Goal: Answer question/provide support

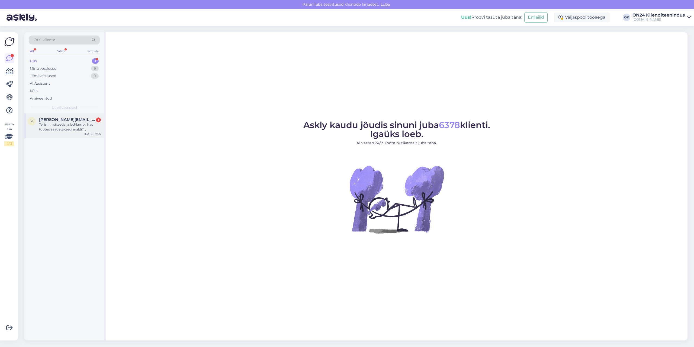
click at [60, 125] on div "Tellisin riisikeetja ja led-lambi. Kas tooted saadetaksegi eraldi? [PERSON_NAME…" at bounding box center [70, 127] width 62 height 10
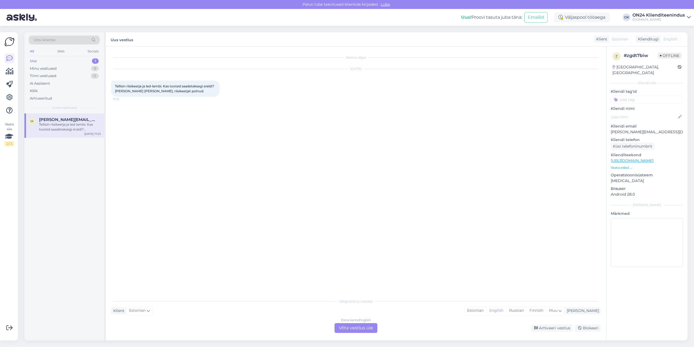
click at [641, 129] on p "[PERSON_NAME][EMAIL_ADDRESS][DOMAIN_NAME]" at bounding box center [647, 132] width 72 height 6
copy p "[PERSON_NAME][EMAIL_ADDRESS][DOMAIN_NAME]"
click at [486, 312] on div "Estonian" at bounding box center [475, 310] width 22 height 8
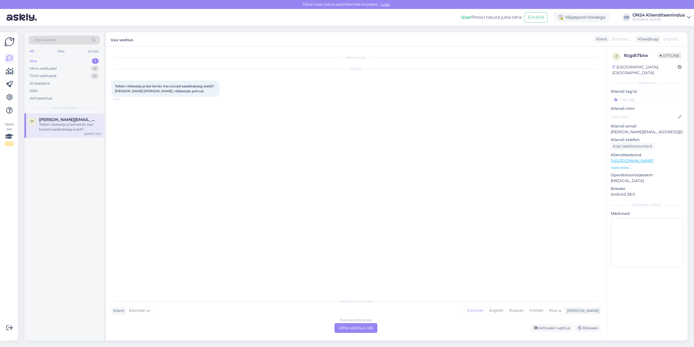
click at [357, 328] on div "Estonian to Estonian Võta vestlus üle" at bounding box center [356, 328] width 43 height 10
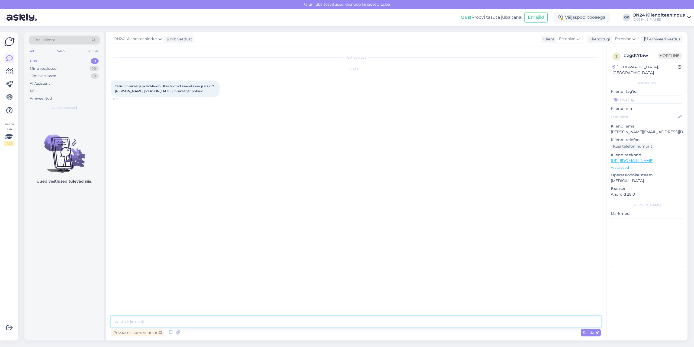
click at [346, 324] on textarea at bounding box center [356, 321] width 490 height 11
paste textarea "00010410272900"
type textarea "Tere. Jah, pakid saadetakse eraldi. Jälgimiskood: 00010410272900"
click at [60, 67] on div "Minu vestlused 10" at bounding box center [64, 69] width 71 height 8
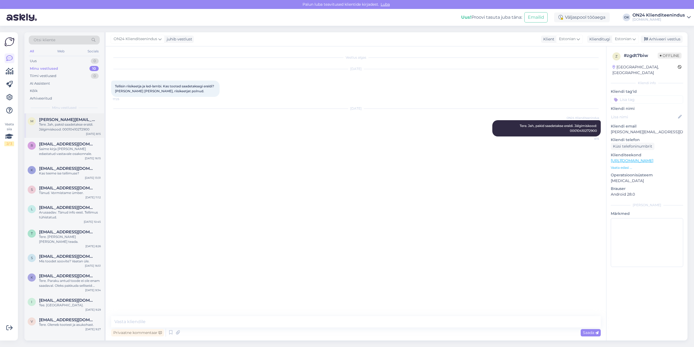
click at [70, 127] on div "Tere. Jah, pakid saadetakse eraldi. Jälgimiskood: 00010410272900" at bounding box center [70, 127] width 62 height 10
click at [672, 40] on div "Arhiveeri vestlus" at bounding box center [662, 39] width 42 height 7
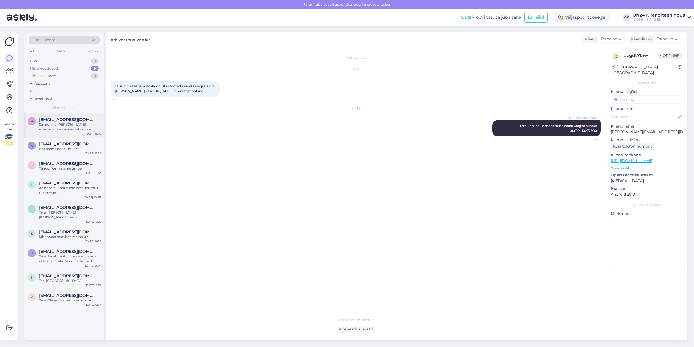
click at [81, 115] on div "r rgolub13@gmail.com Saime kirja kätte ja edastatud vastavale osakonnale. Sep 1…" at bounding box center [64, 125] width 80 height 24
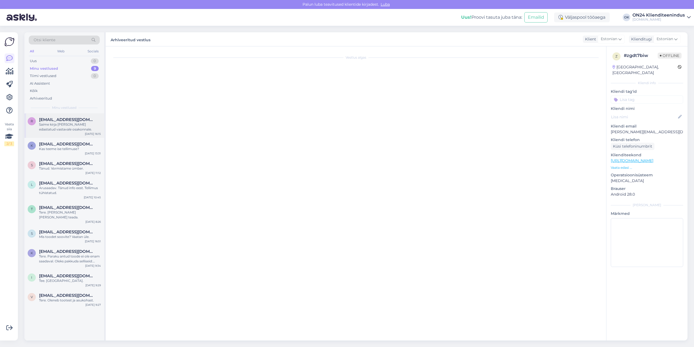
scroll to position [723, 0]
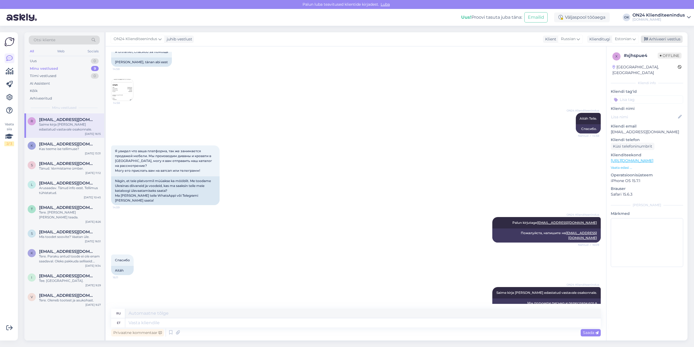
click at [660, 41] on div "Arhiveeri vestlus" at bounding box center [662, 39] width 42 height 7
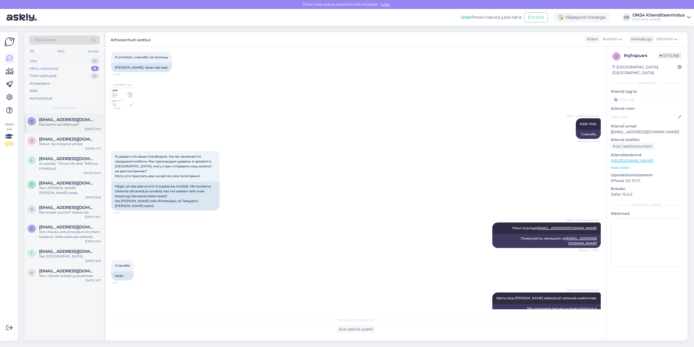
click at [51, 127] on div "Kas teeme ise tellimuse?" at bounding box center [70, 124] width 62 height 5
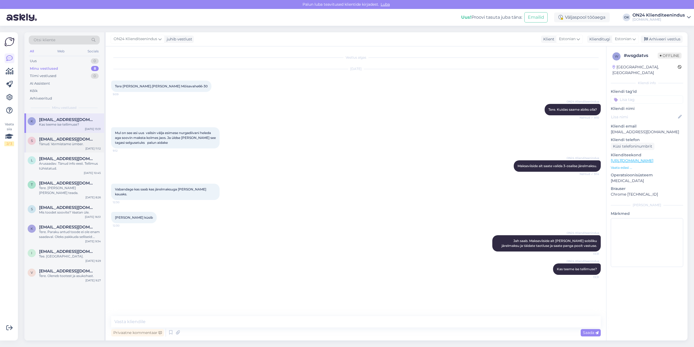
click at [75, 148] on div "s semjon.pripetsko@outlook.com Tänud. Vormistame ümber. Sep 11 11:12" at bounding box center [64, 143] width 80 height 20
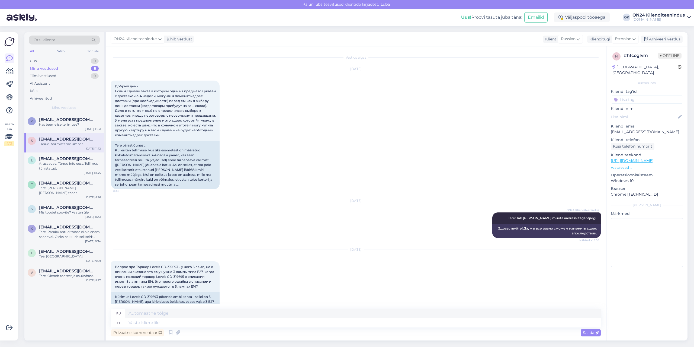
scroll to position [2226, 0]
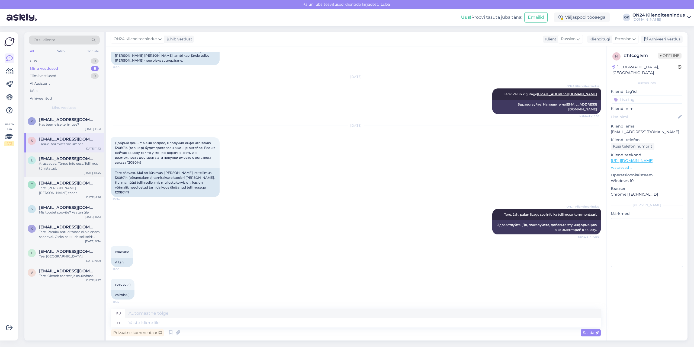
click at [64, 166] on div "Arusaadav. Tänud info eest. Tellimus tühistatud." at bounding box center [70, 166] width 62 height 10
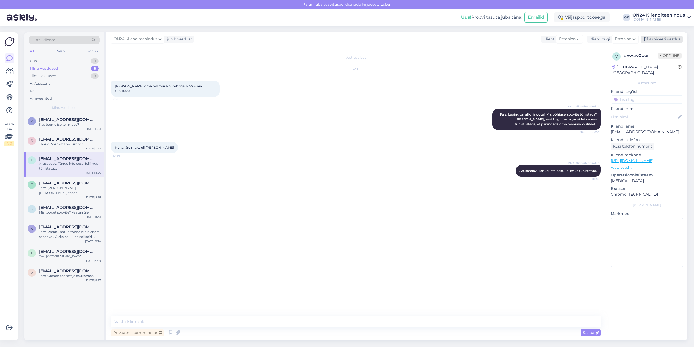
click at [648, 39] on icon at bounding box center [646, 39] width 4 height 4
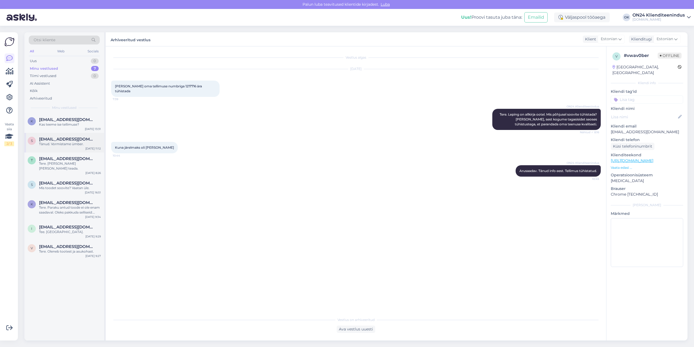
click at [76, 141] on span "semjon.pripetsko@outlook.com" at bounding box center [67, 139] width 56 height 5
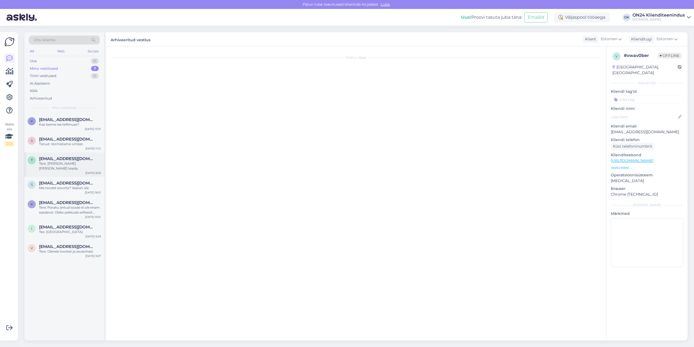
scroll to position [2226, 0]
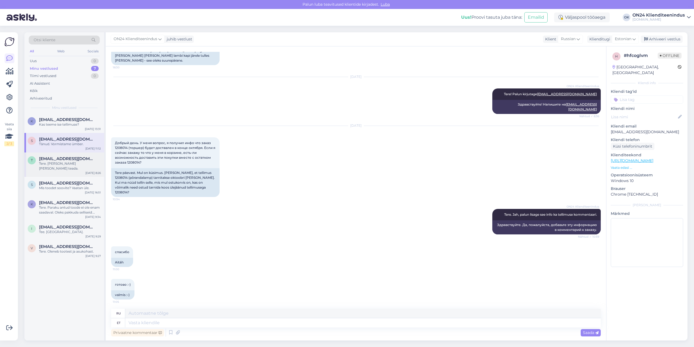
click at [71, 160] on span "trulling@mail.ru" at bounding box center [67, 158] width 56 height 5
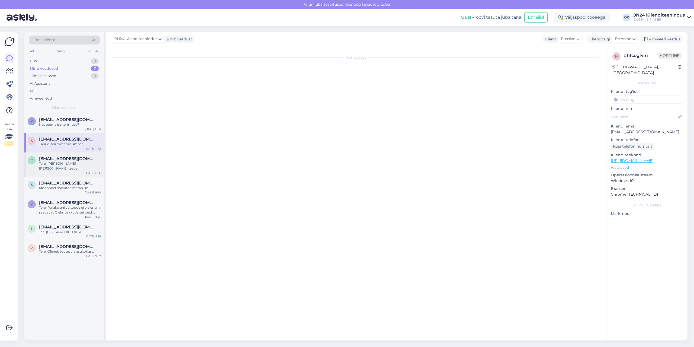
scroll to position [0, 0]
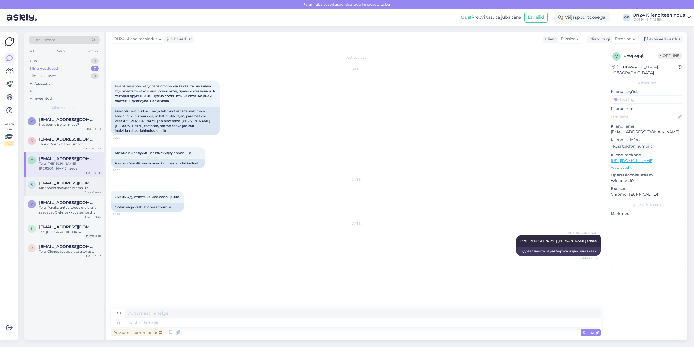
click at [70, 185] on div "Mis toodet soovite? Vaatan üle." at bounding box center [70, 187] width 62 height 5
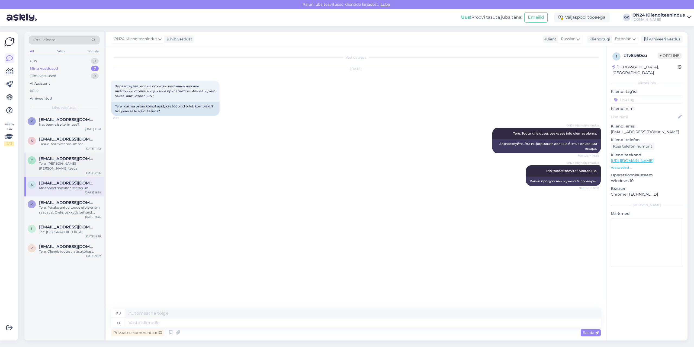
click at [71, 164] on div "Tere. Uurin ja annan teada." at bounding box center [70, 166] width 62 height 10
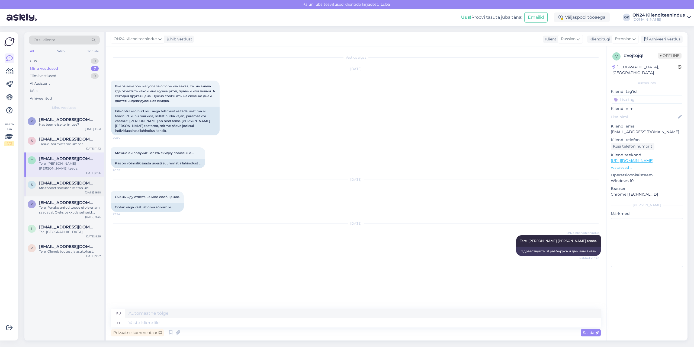
click at [71, 181] on span "svetlanadarly13@gmail.com" at bounding box center [67, 183] width 56 height 5
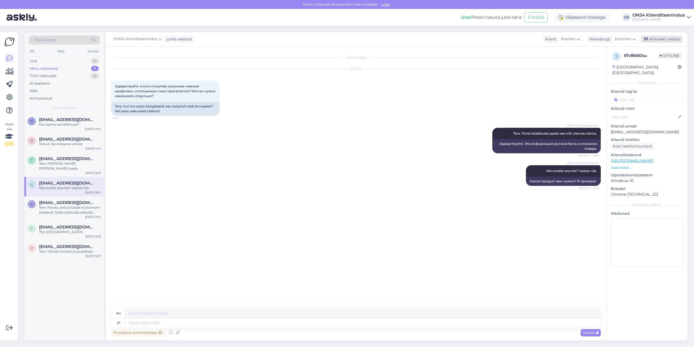
click at [666, 39] on div "Arhiveeri vestlus" at bounding box center [662, 39] width 42 height 7
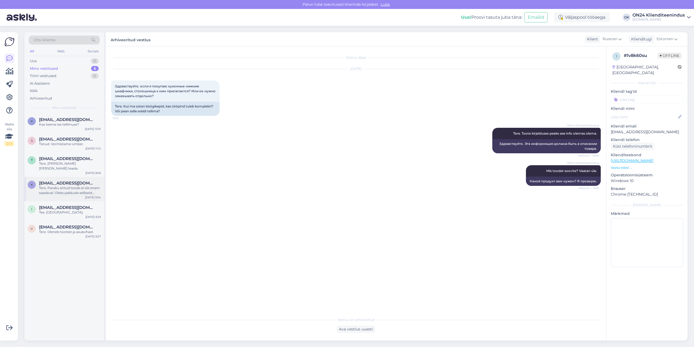
click at [87, 185] on div "Tere. Paraku antud toode ei ole enam saadaval. Oleks pakkuda selliseid: https:/…" at bounding box center [70, 190] width 62 height 10
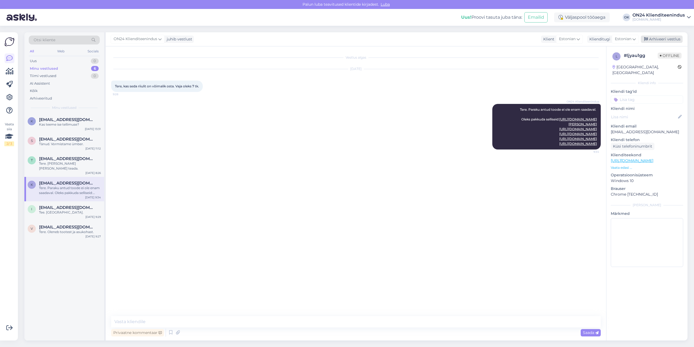
click at [660, 41] on div "Arhiveeri vestlus" at bounding box center [662, 39] width 42 height 7
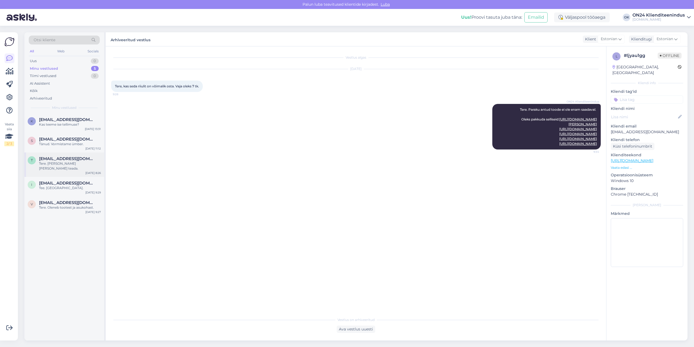
click at [69, 162] on div "Tere. Uurin ja annan teada." at bounding box center [70, 166] width 62 height 10
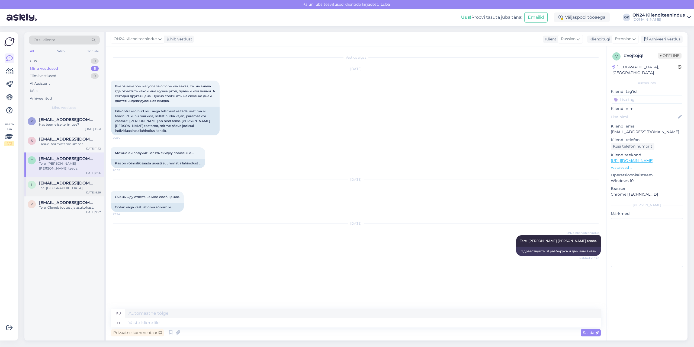
click at [68, 181] on span "info@pallantisgrupp.ee" at bounding box center [67, 183] width 56 height 5
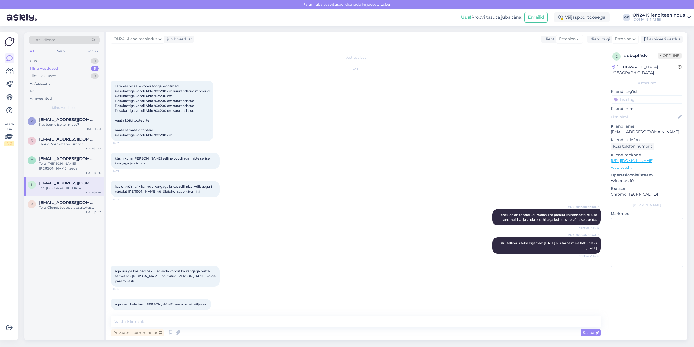
scroll to position [252, 0]
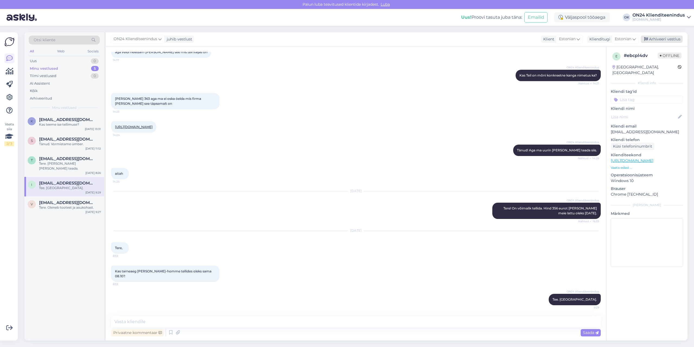
click at [666, 38] on div "Arhiveeri vestlus" at bounding box center [662, 39] width 42 height 7
